Goal: Task Accomplishment & Management: Use online tool/utility

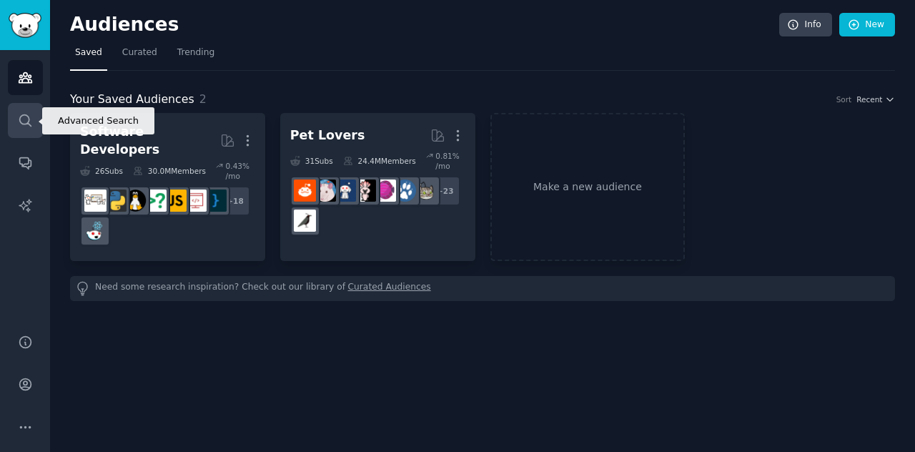
click at [34, 120] on link "Search" at bounding box center [25, 120] width 35 height 35
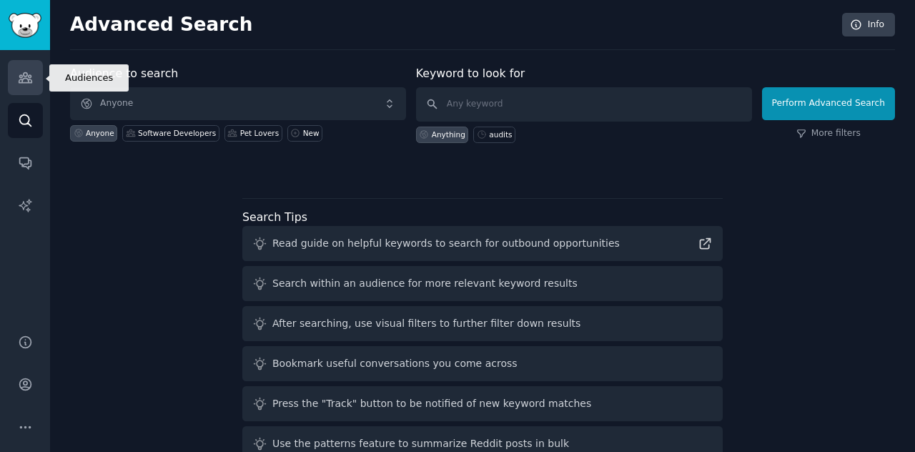
click at [27, 84] on icon "Sidebar" at bounding box center [25, 77] width 15 height 15
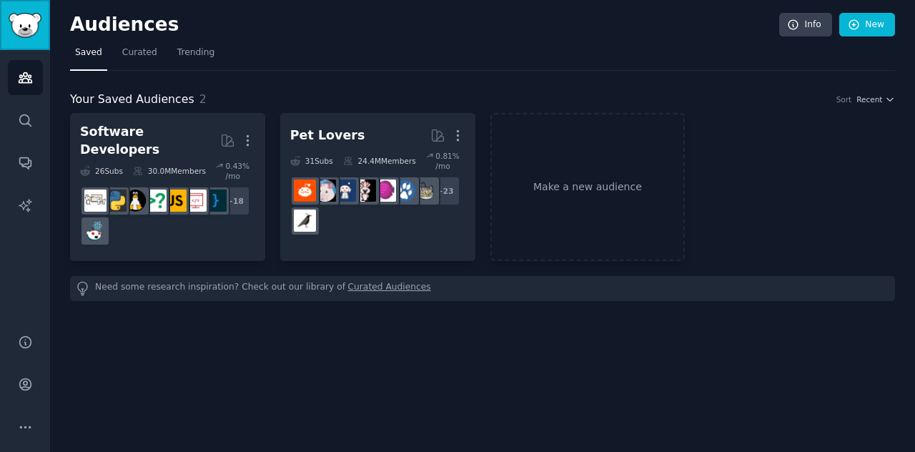
click at [23, 34] on img "Sidebar" at bounding box center [25, 25] width 33 height 25
click at [29, 154] on link "Conversations" at bounding box center [25, 162] width 35 height 35
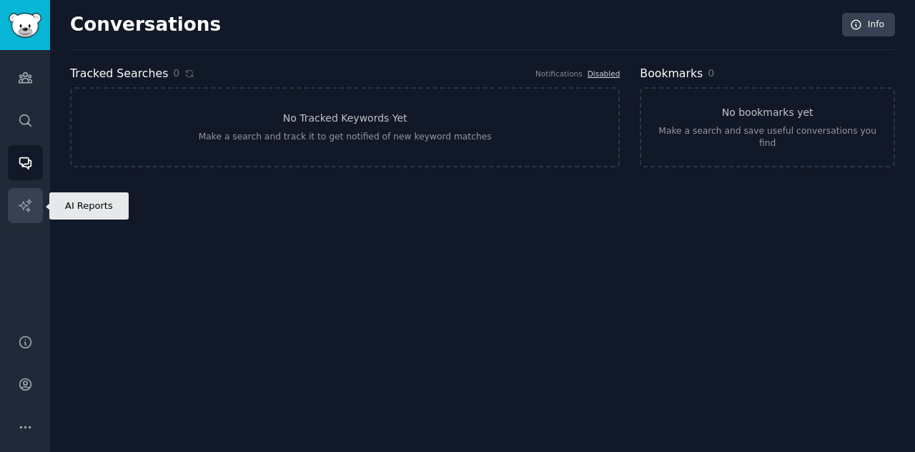
click at [30, 209] on icon "Sidebar" at bounding box center [25, 205] width 15 height 15
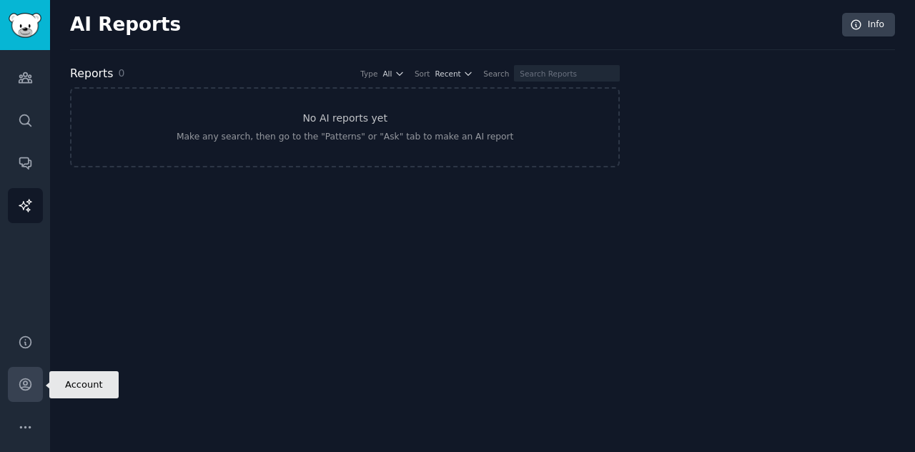
click at [28, 390] on icon "Sidebar" at bounding box center [24, 384] width 11 height 11
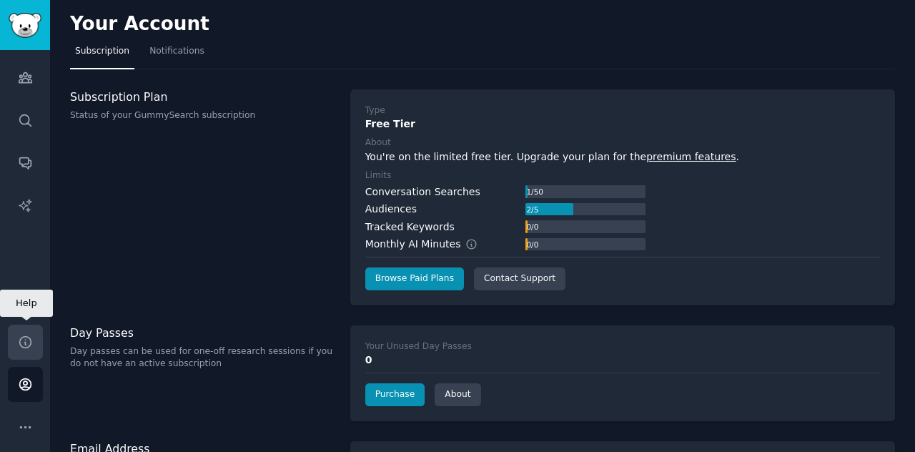
click at [27, 345] on icon "Sidebar" at bounding box center [25, 341] width 15 height 15
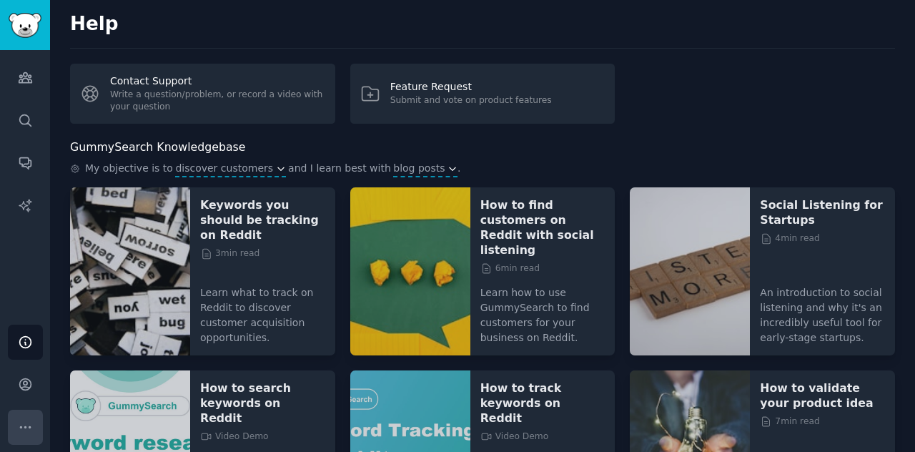
click at [31, 426] on icon "Sidebar" at bounding box center [25, 427] width 15 height 15
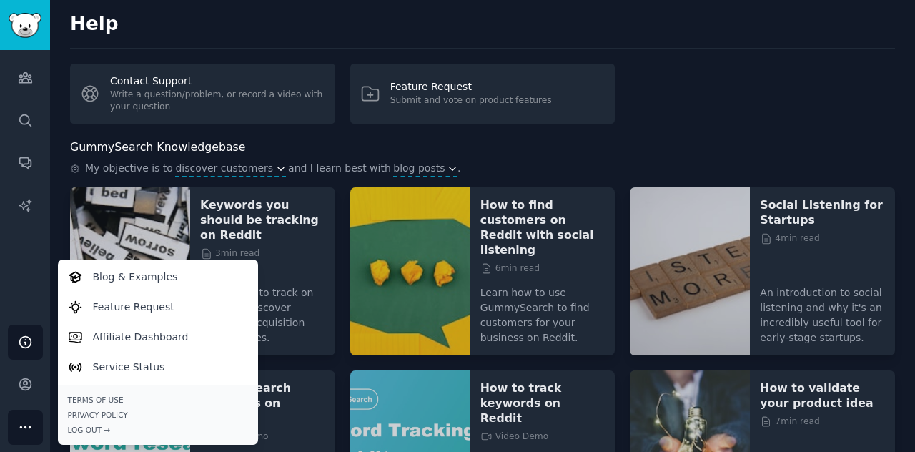
click at [310, 19] on h2 "Help" at bounding box center [482, 24] width 825 height 23
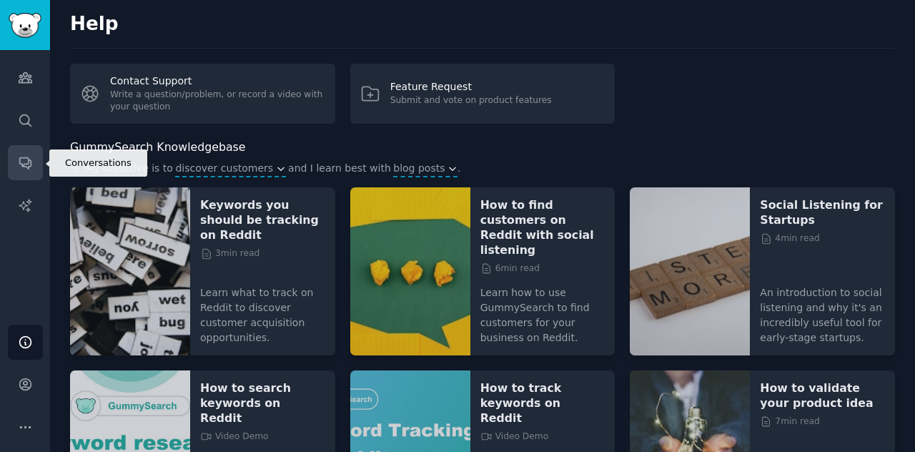
click at [26, 169] on icon "Sidebar" at bounding box center [25, 162] width 15 height 15
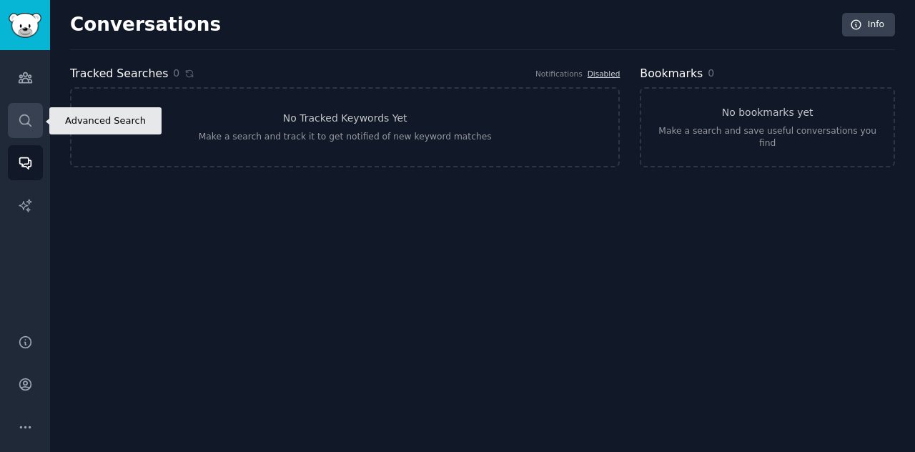
click at [24, 127] on icon "Sidebar" at bounding box center [25, 120] width 15 height 15
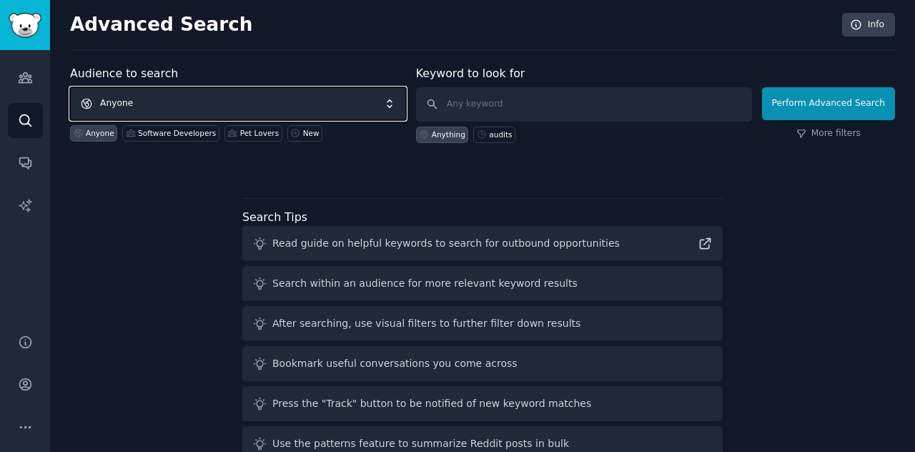
click at [253, 106] on span "Anyone" at bounding box center [238, 103] width 336 height 33
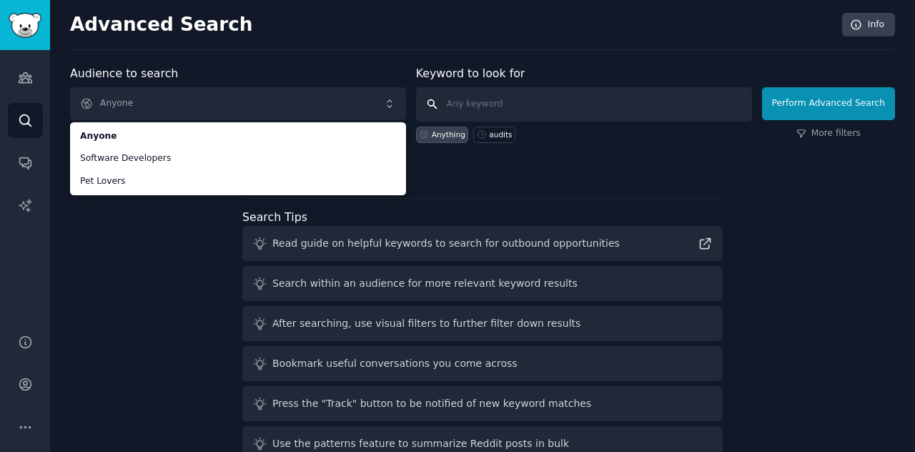
click at [499, 104] on input "text" at bounding box center [584, 104] width 336 height 34
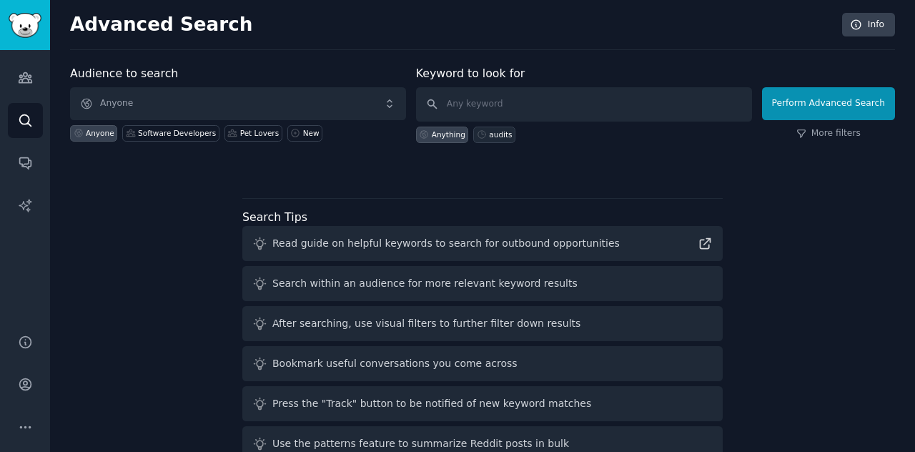
click at [497, 134] on div "audits" at bounding box center [500, 134] width 23 height 10
type input "audits"
click at [497, 134] on div "audits" at bounding box center [500, 134] width 23 height 10
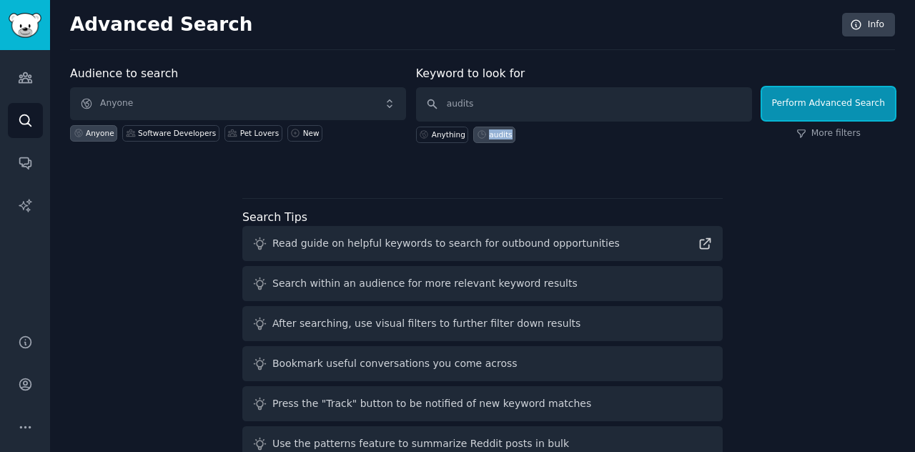
click at [497, 134] on div "audits" at bounding box center [500, 134] width 23 height 10
click at [853, 106] on button "Perform Advanced Search" at bounding box center [828, 103] width 133 height 33
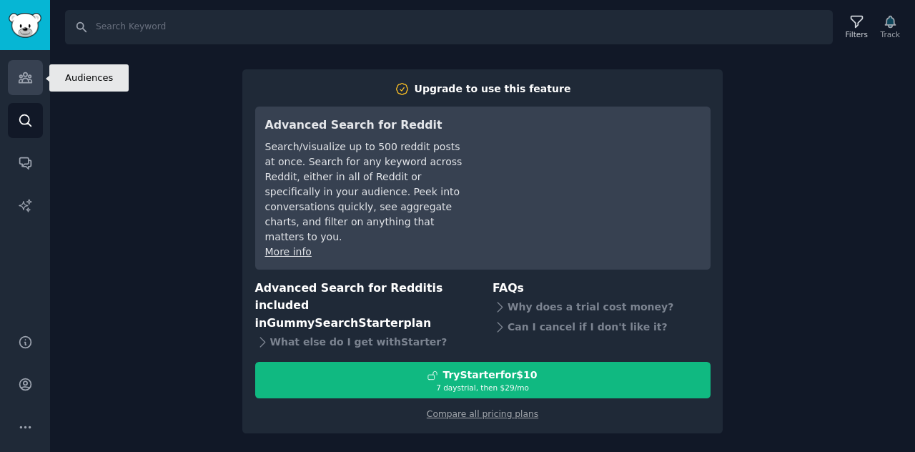
click at [29, 79] on icon "Sidebar" at bounding box center [25, 78] width 13 height 10
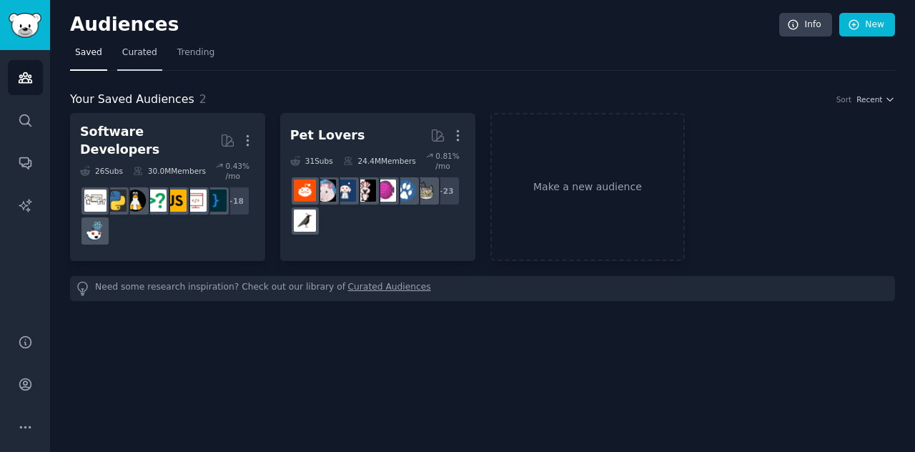
click at [126, 51] on span "Curated" at bounding box center [139, 52] width 35 height 13
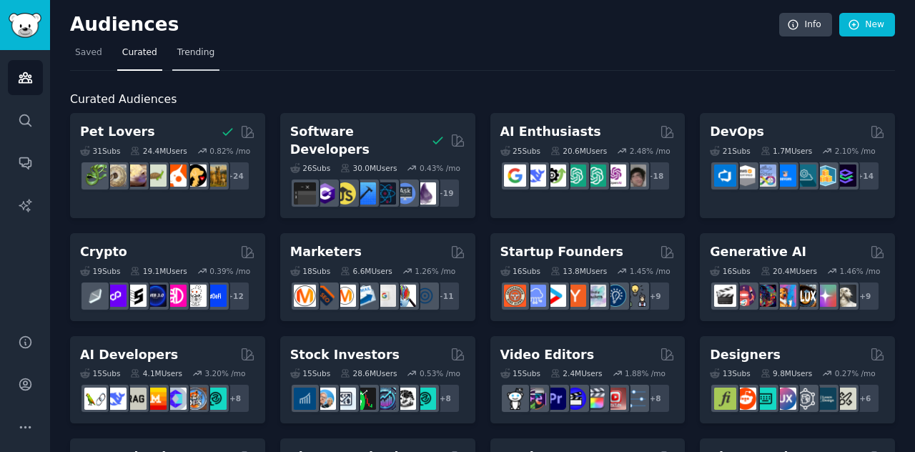
click at [192, 54] on span "Trending" at bounding box center [195, 52] width 37 height 13
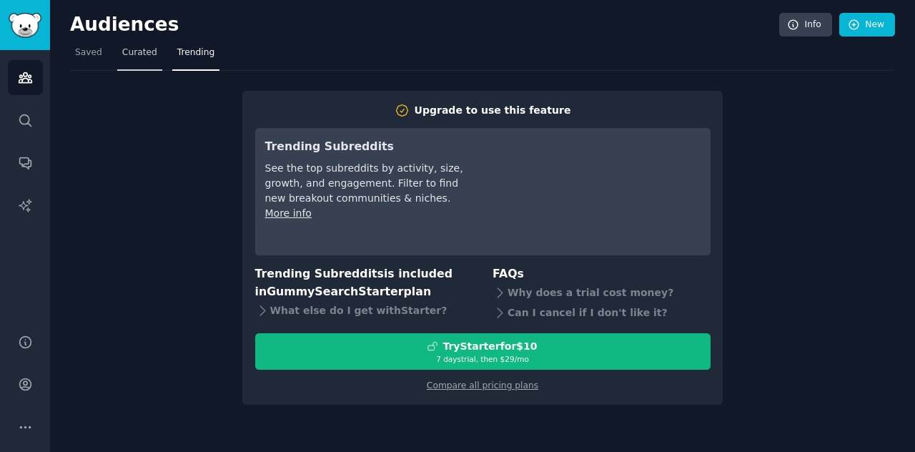
drag, startPoint x: 115, startPoint y: 53, endPoint x: 106, endPoint y: 50, distance: 9.0
click at [117, 53] on link "Curated" at bounding box center [139, 55] width 45 height 29
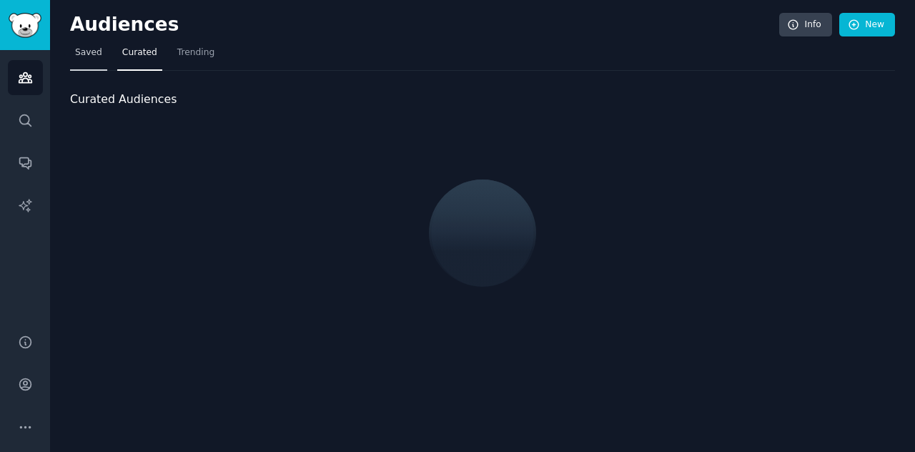
click at [86, 48] on span "Saved" at bounding box center [88, 52] width 27 height 13
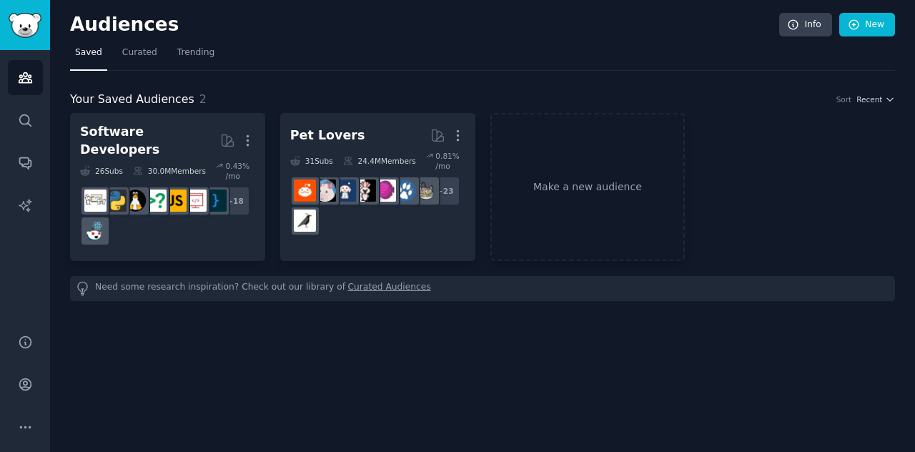
click at [878, 91] on div "Your Saved Audiences 2 Sort Recent" at bounding box center [482, 100] width 825 height 18
click at [879, 94] on span "Recent" at bounding box center [869, 99] width 26 height 10
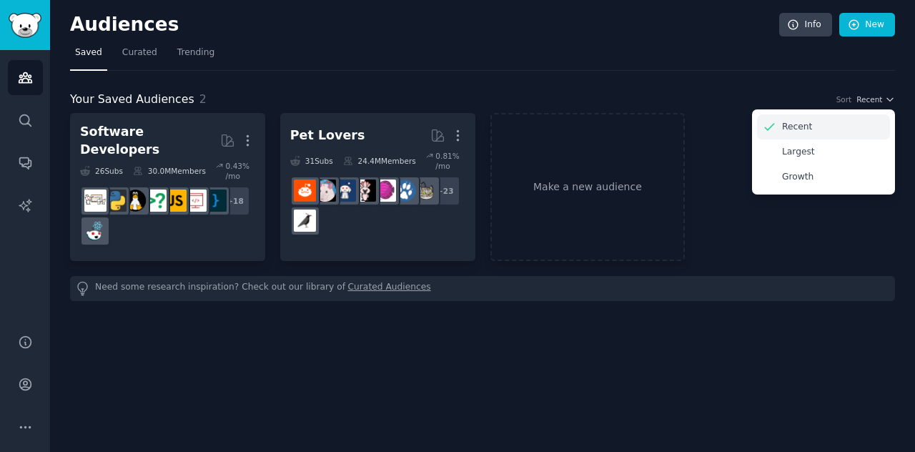
click at [832, 129] on div "Recent" at bounding box center [823, 126] width 133 height 25
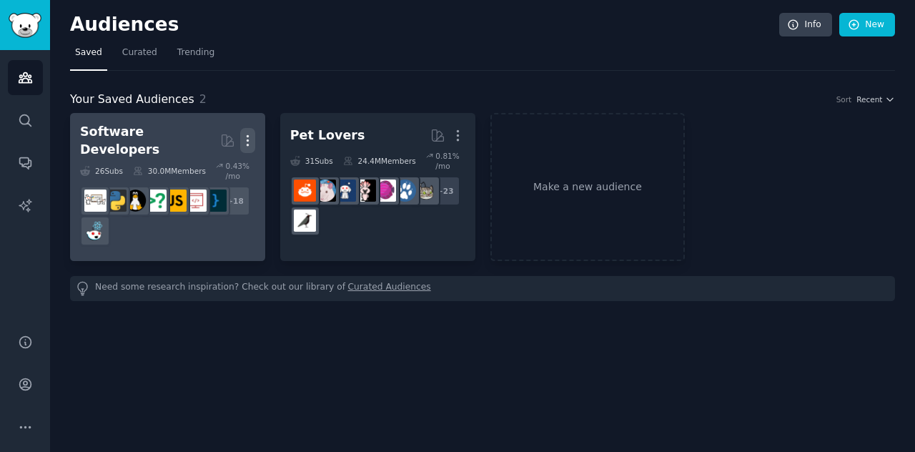
click at [249, 139] on icon "button" at bounding box center [247, 140] width 15 height 15
click at [209, 138] on p "View" at bounding box center [204, 145] width 24 height 15
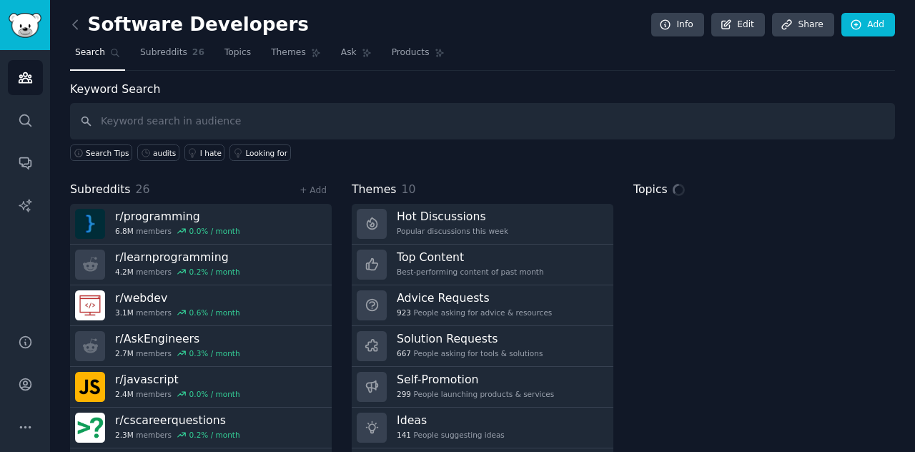
click at [217, 113] on input "text" at bounding box center [482, 121] width 825 height 36
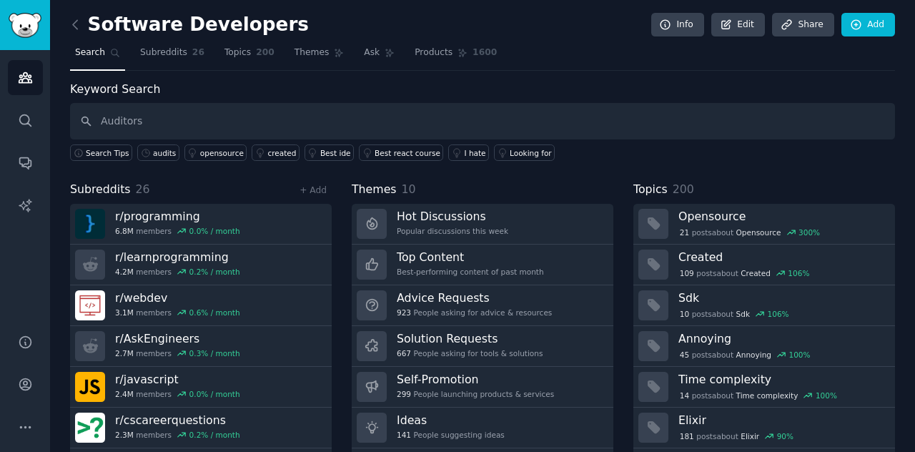
type input "Auditors"
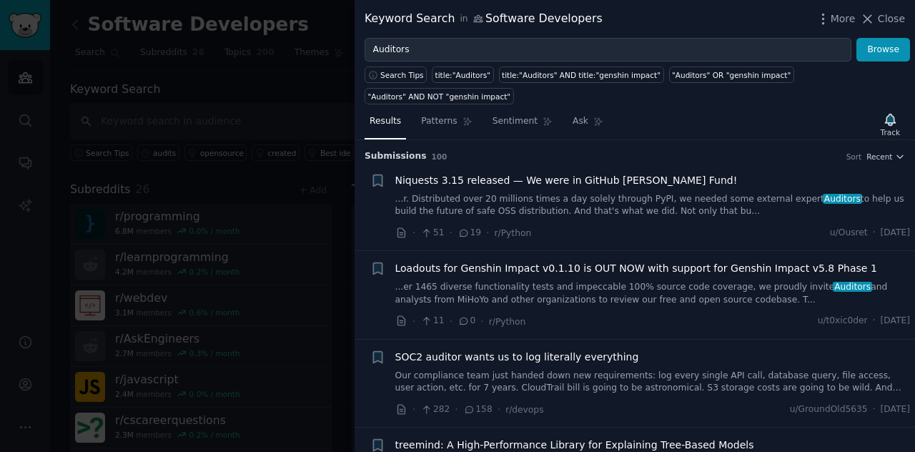
drag, startPoint x: 870, startPoint y: 16, endPoint x: 443, endPoint y: 161, distance: 450.7
click at [871, 16] on icon at bounding box center [867, 18] width 15 height 15
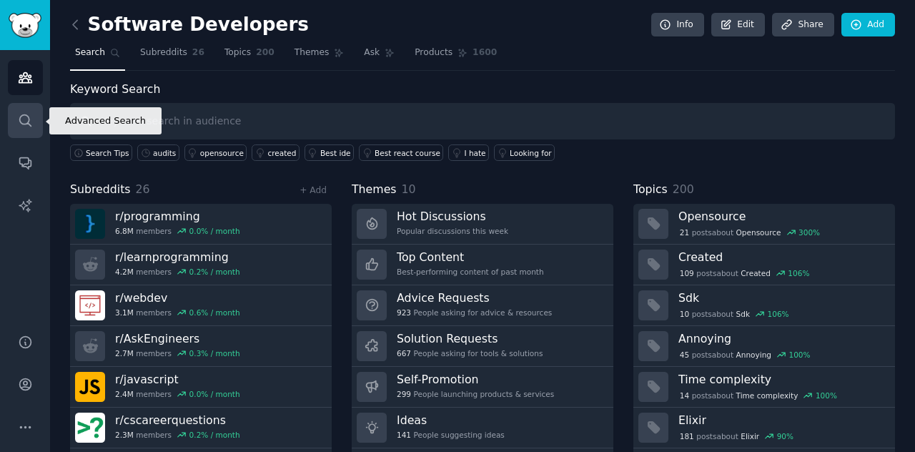
click at [20, 122] on icon "Sidebar" at bounding box center [24, 119] width 11 height 11
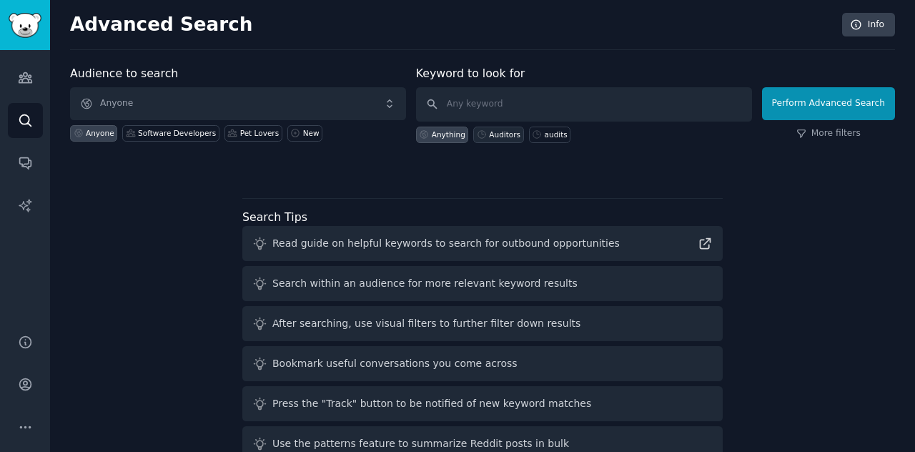
click at [499, 135] on div "Auditors" at bounding box center [504, 134] width 31 height 10
type input "Auditors"
click at [303, 134] on div "New" at bounding box center [311, 133] width 16 height 10
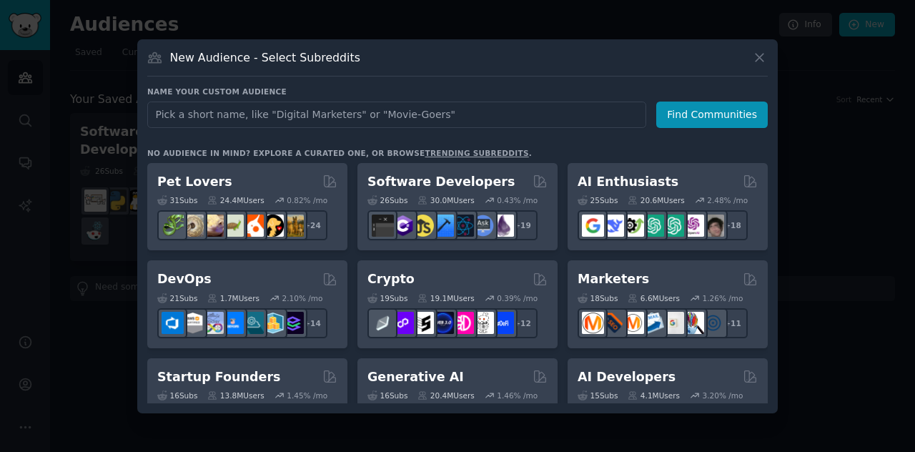
click at [223, 119] on input "text" at bounding box center [396, 114] width 499 height 26
type input "auditors"
click button "Find Communities" at bounding box center [711, 114] width 111 height 26
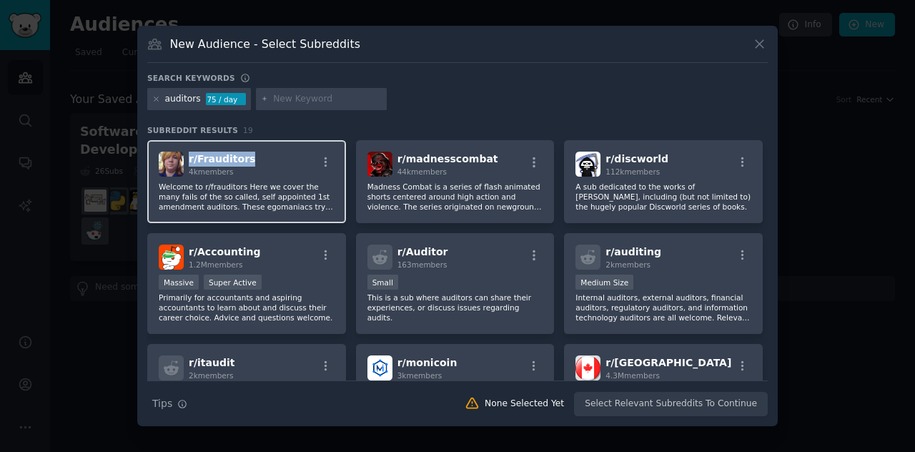
drag, startPoint x: 254, startPoint y: 161, endPoint x: 189, endPoint y: 158, distance: 65.1
click at [189, 158] on div "r/ Frauditors 4k members" at bounding box center [247, 164] width 176 height 25
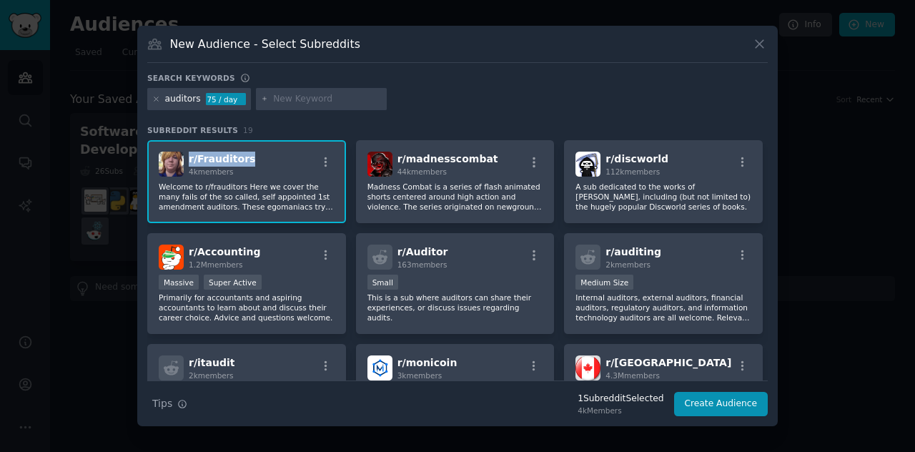
copy span "r/ Frauditors"
